Goal: Transaction & Acquisition: Purchase product/service

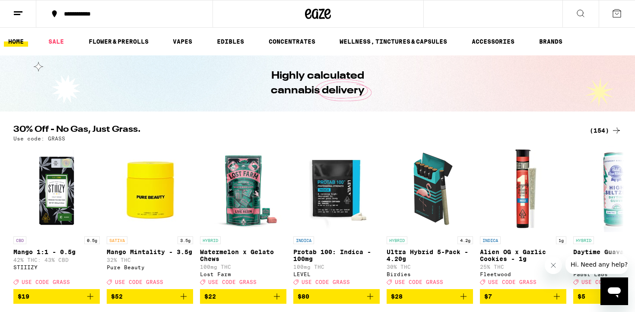
click at [75, 18] on button "**********" at bounding box center [124, 14] width 176 height 26
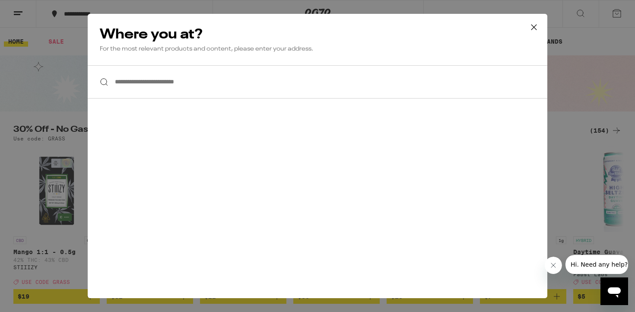
click at [44, 83] on div "**********" at bounding box center [317, 156] width 635 height 312
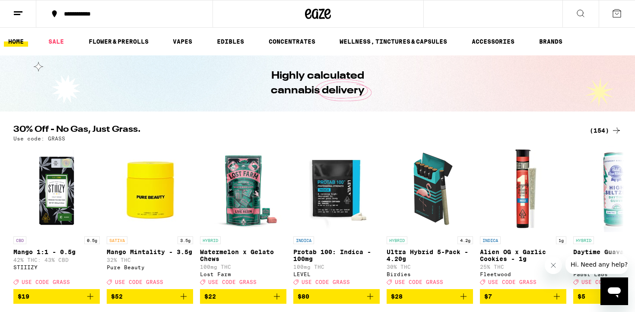
click at [19, 19] on button at bounding box center [18, 13] width 36 height 27
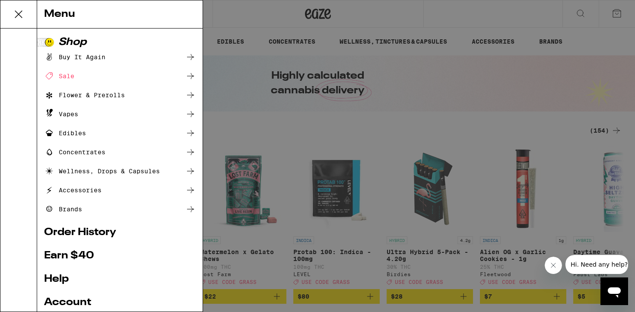
click at [91, 234] on link "Order History" at bounding box center [120, 232] width 152 height 10
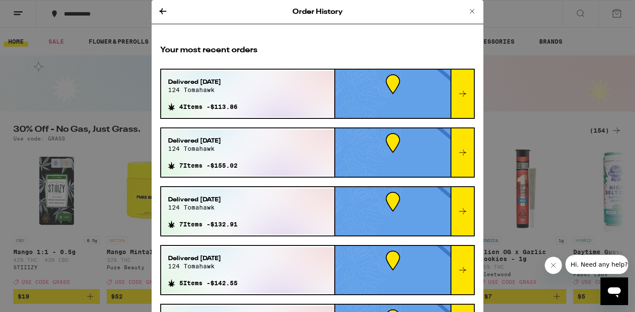
click at [338, 103] on div at bounding box center [392, 94] width 115 height 48
click at [467, 96] on icon at bounding box center [462, 94] width 10 height 10
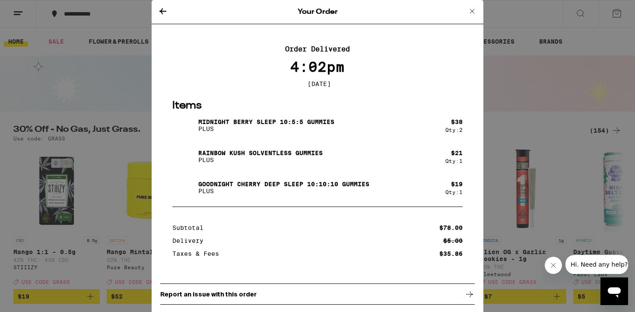
click at [181, 162] on img at bounding box center [184, 156] width 24 height 24
drag, startPoint x: 199, startPoint y: 155, endPoint x: 328, endPoint y: 155, distance: 129.1
click at [328, 155] on div "Rainbow Kush Solventless Gummies PLUS" at bounding box center [308, 156] width 273 height 24
copy p "Rainbow Kush Solventless Gummies"
click at [21, 134] on div "Your Order Order Delivered 4:02pm [DATE] Items Midnight [PERSON_NAME] SLEEP 10:…" at bounding box center [317, 156] width 635 height 312
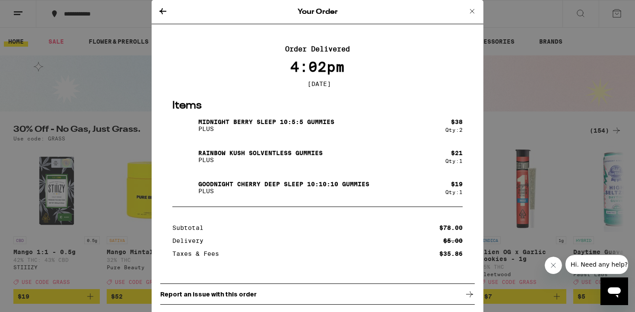
click at [477, 10] on div "Your Order" at bounding box center [318, 12] width 332 height 24
click at [471, 10] on icon at bounding box center [472, 11] width 4 height 4
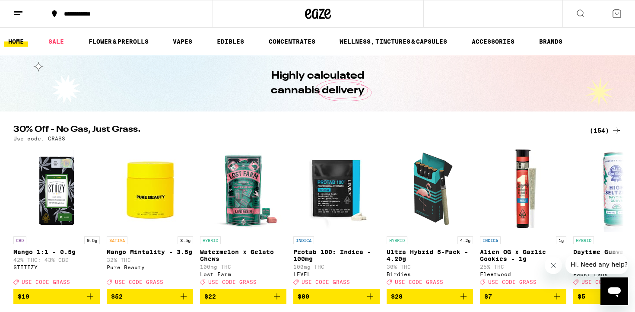
click at [580, 13] on icon at bounding box center [580, 13] width 10 height 10
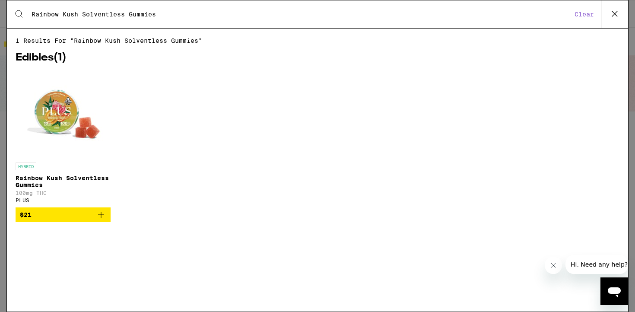
type input "Rainbow Kush Solventless Gummies"
click at [91, 220] on span "$21" at bounding box center [63, 214] width 86 height 10
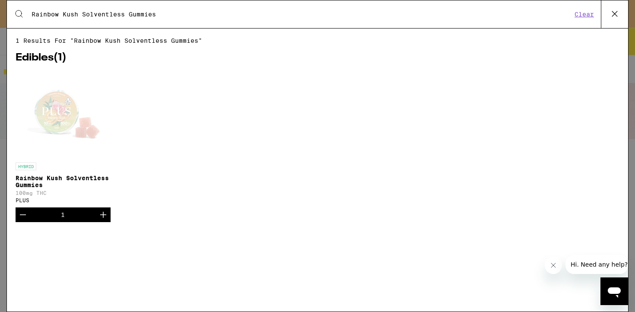
click at [85, 117] on div "Open page for Rainbow Kush Solventless Gummies from PLUS" at bounding box center [63, 115] width 86 height 86
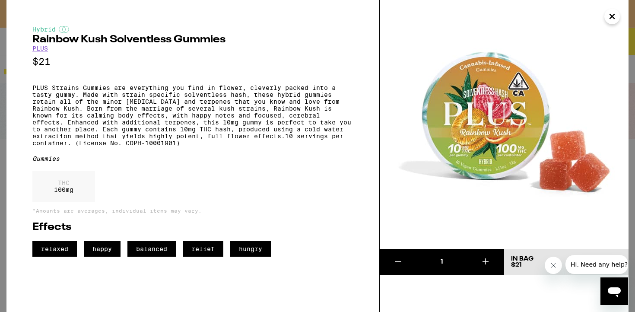
click at [36, 49] on link "PLUS" at bounding box center [40, 48] width 16 height 7
click at [42, 51] on link "PLUS" at bounding box center [40, 48] width 16 height 7
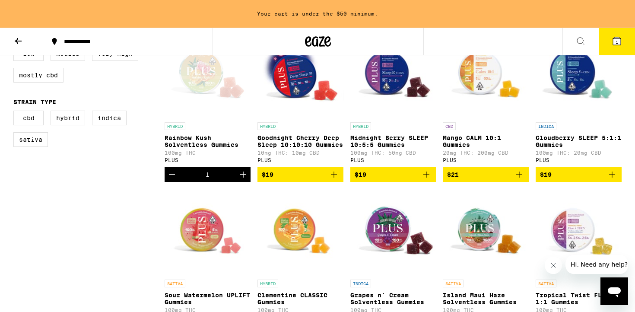
scroll to position [276, 0]
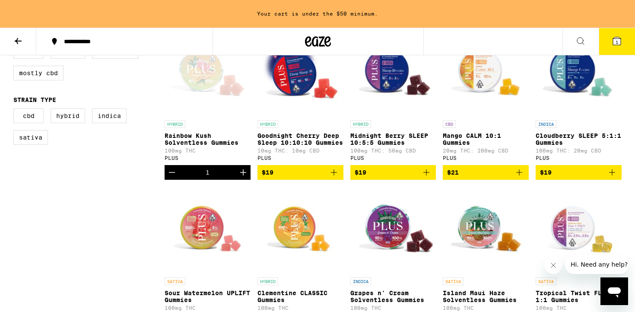
click at [242, 177] on icon "Increment" at bounding box center [243, 172] width 10 height 10
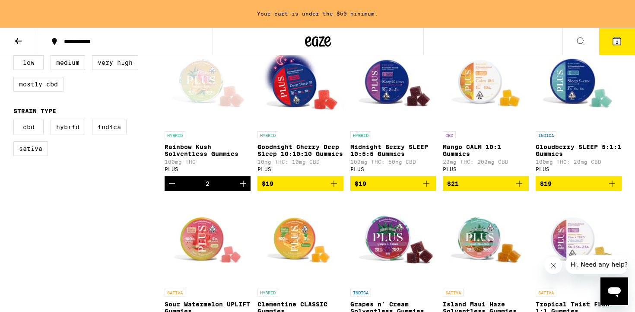
scroll to position [264, 0]
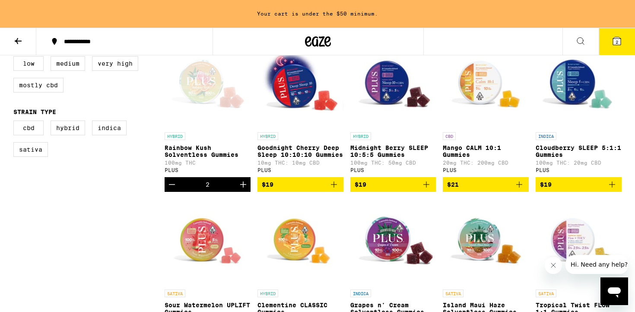
click at [398, 189] on span "$19" at bounding box center [393, 184] width 77 height 10
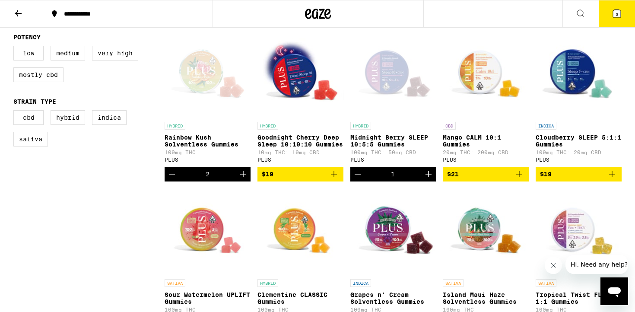
scroll to position [250, 0]
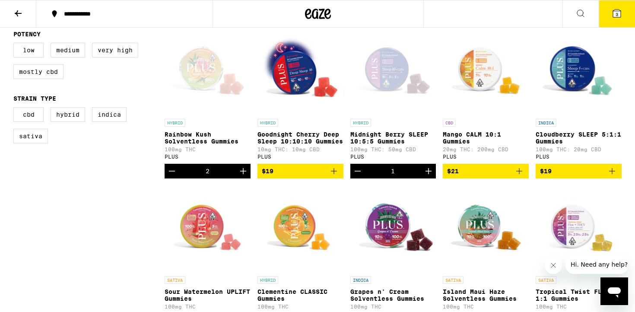
click at [595, 22] on button at bounding box center [580, 13] width 36 height 27
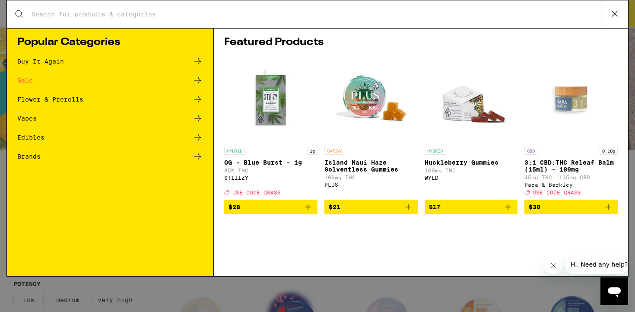
scroll to position [0, 0]
click at [447, 277] on div "Search for Products Popular Categories Buy It Again Sale Flower & Prerolls Vape…" at bounding box center [317, 156] width 635 height 312
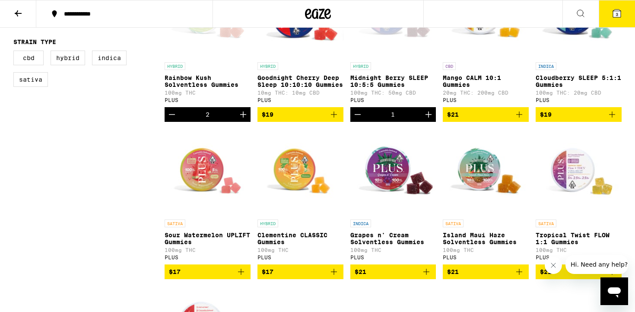
scroll to position [285, 0]
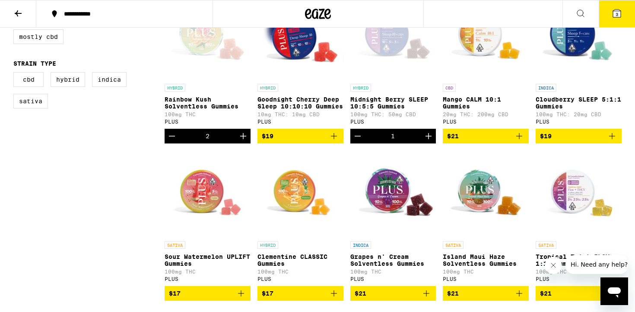
click at [306, 298] on span "$17" at bounding box center [300, 293] width 77 height 10
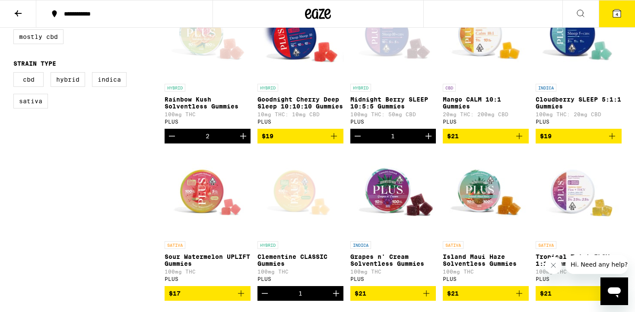
click at [620, 9] on icon at bounding box center [616, 13] width 10 height 10
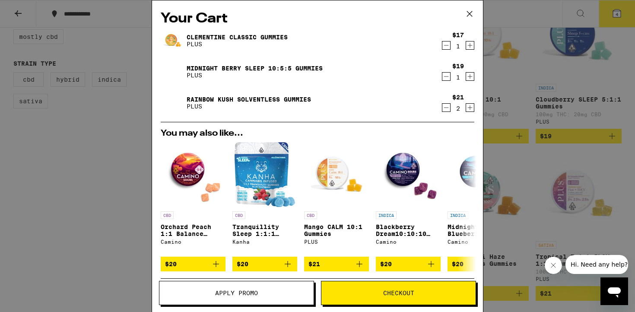
click at [384, 294] on span "Checkout" at bounding box center [398, 293] width 31 height 6
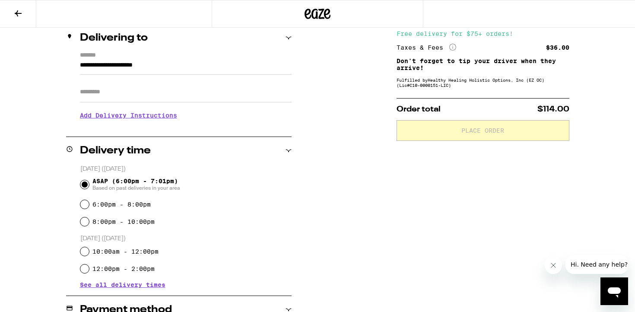
scroll to position [110, 0]
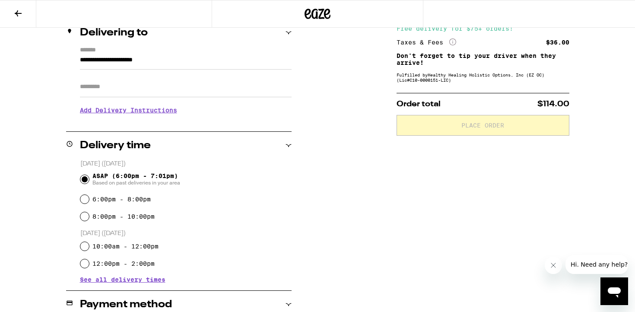
click at [138, 279] on span "See all delivery times" at bounding box center [122, 279] width 85 height 6
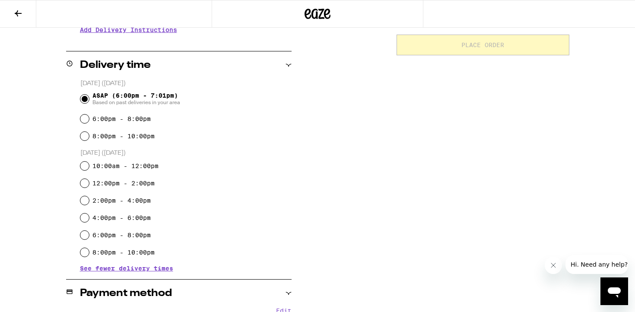
scroll to position [218, 0]
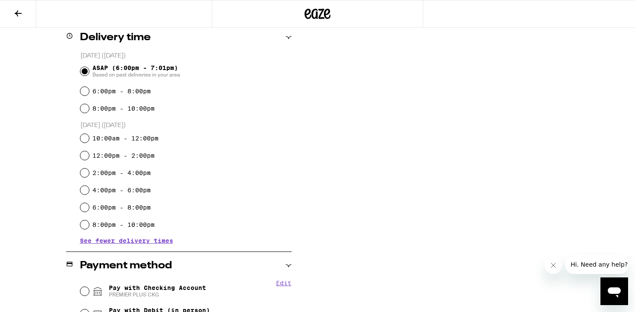
click at [140, 140] on label "10:00am - 12:00pm" at bounding box center [125, 138] width 66 height 7
click at [89, 140] on input "10:00am - 12:00pm" at bounding box center [84, 138] width 9 height 9
radio input "true"
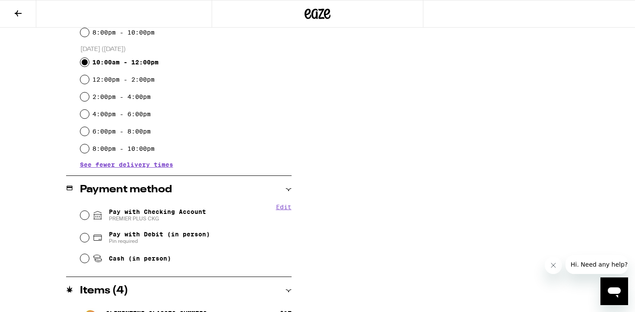
scroll to position [301, 0]
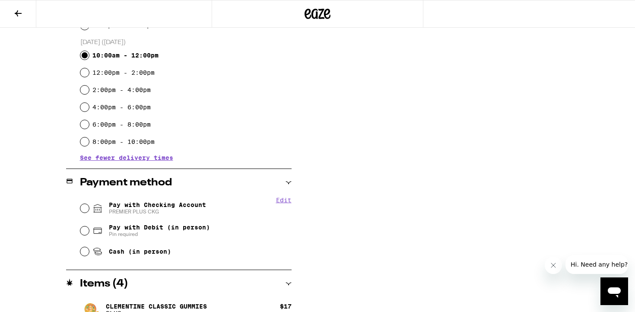
click at [158, 203] on span "Pay with Checking Account PREMIER PLUS CKG" at bounding box center [157, 208] width 97 height 14
click at [89, 204] on input "Pay with Checking Account PREMIER PLUS CKG" at bounding box center [84, 208] width 9 height 9
radio input "true"
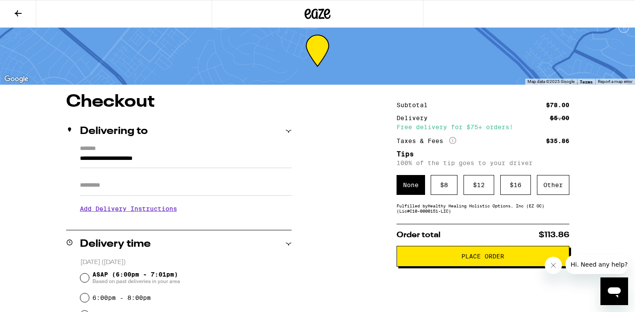
scroll to position [10, 0]
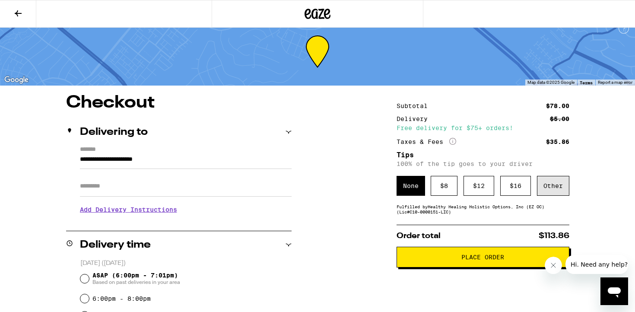
click at [558, 190] on div "Other" at bounding box center [553, 186] width 32 height 20
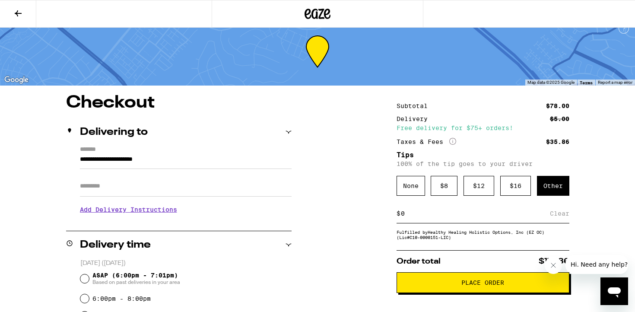
click at [467, 223] on div "$ Clear" at bounding box center [482, 213] width 173 height 19
click at [459, 217] on input at bounding box center [474, 213] width 149 height 8
type input "3"
click at [563, 215] on div "Save" at bounding box center [562, 213] width 16 height 19
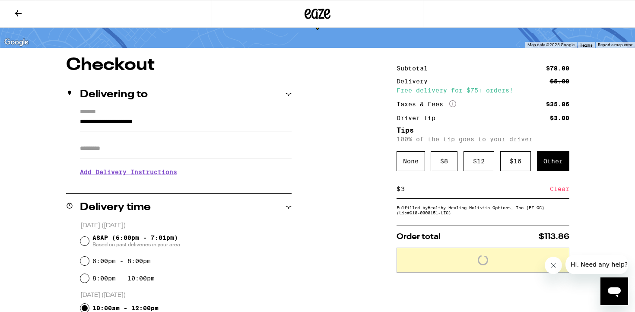
scroll to position [49, 0]
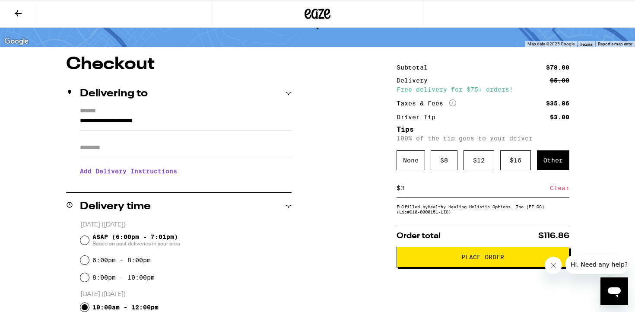
click at [493, 256] on button "Place Order" at bounding box center [482, 257] width 173 height 21
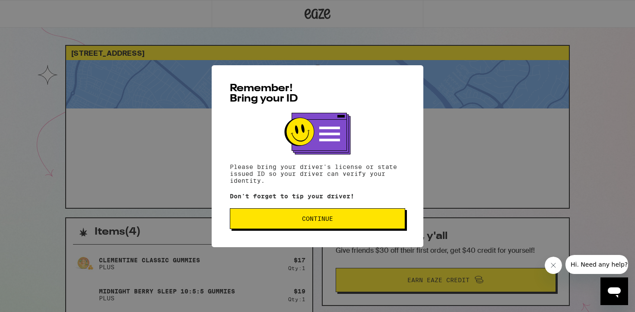
click at [326, 218] on span "Continue" at bounding box center [317, 218] width 31 height 6
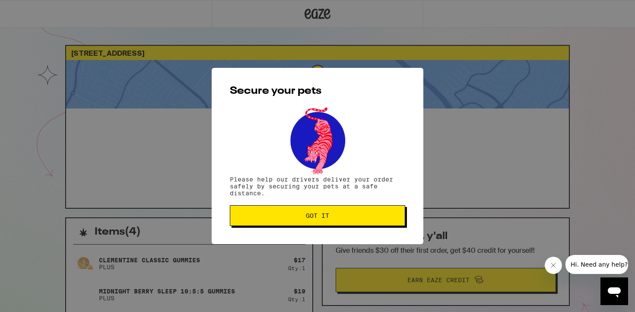
click at [323, 215] on span "Got it" at bounding box center [317, 215] width 23 height 6
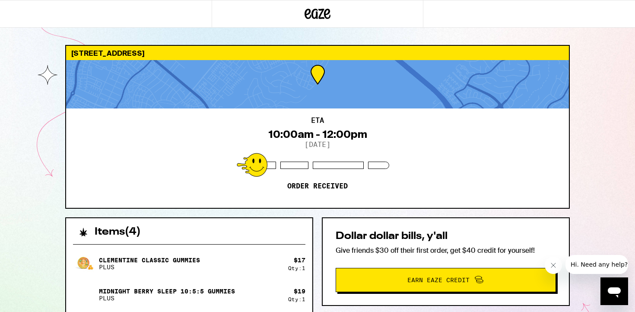
scroll to position [58, 0]
